Goal: Information Seeking & Learning: Learn about a topic

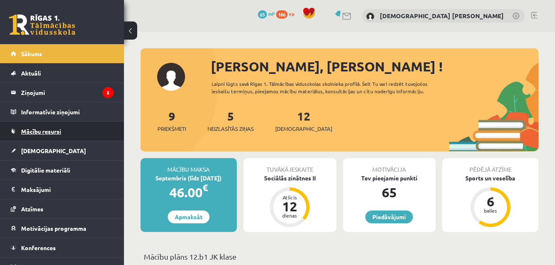
click at [67, 130] on link "Mācību resursi" at bounding box center [62, 131] width 103 height 19
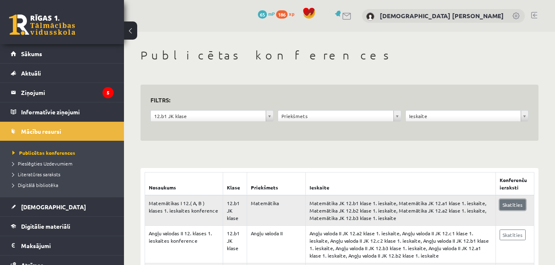
click at [503, 205] on link "Skatīties" at bounding box center [513, 205] width 26 height 11
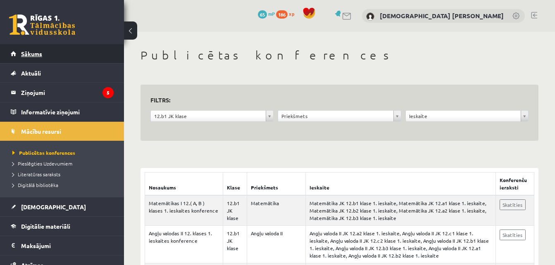
click at [62, 53] on link "Sākums" at bounding box center [62, 53] width 103 height 19
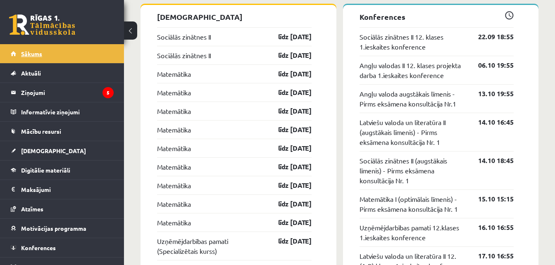
click at [69, 57] on link "Sākums" at bounding box center [62, 53] width 103 height 19
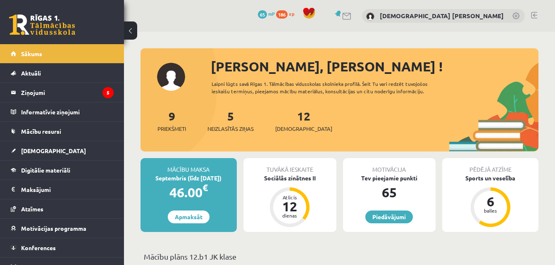
click at [534, 14] on link at bounding box center [534, 15] width 6 height 7
